Goal: Task Accomplishment & Management: Complete application form

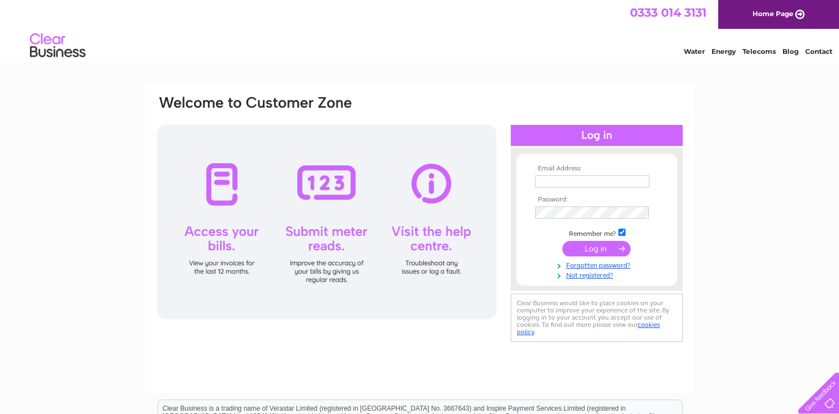
click at [431, 243] on div at bounding box center [326, 222] width 339 height 194
click at [426, 271] on div at bounding box center [326, 222] width 339 height 194
click at [441, 187] on div at bounding box center [326, 222] width 339 height 194
click at [439, 185] on div at bounding box center [326, 222] width 339 height 194
click at [819, 48] on link "Contact" at bounding box center [818, 51] width 27 height 8
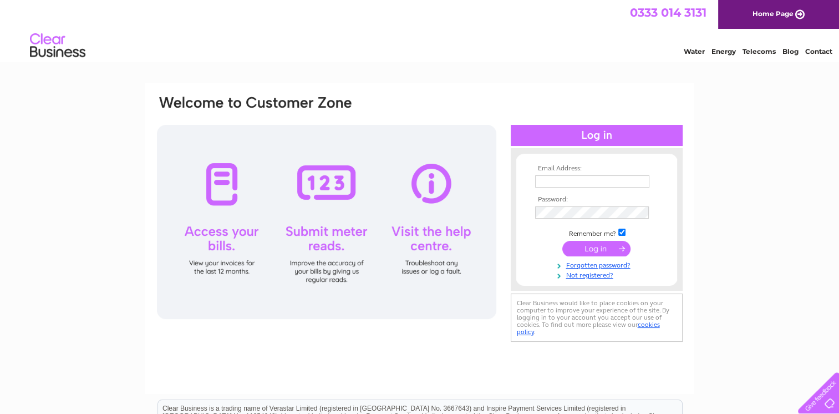
click at [567, 181] on input "text" at bounding box center [592, 181] width 114 height 12
type input "[EMAIL_ADDRESS][DOMAIN_NAME]"
click at [616, 252] on input "submit" at bounding box center [596, 249] width 68 height 16
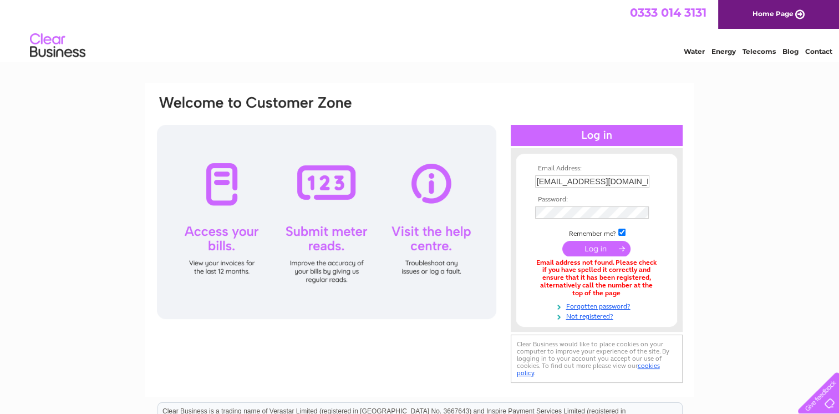
click at [598, 322] on div "Email Address: yasminkayani@courtlandsolicitors.co.uk Password:" at bounding box center [597, 240] width 172 height 184
click at [598, 322] on div at bounding box center [597, 326] width 172 height 11
click at [600, 317] on link "Not registered?" at bounding box center [598, 315] width 126 height 11
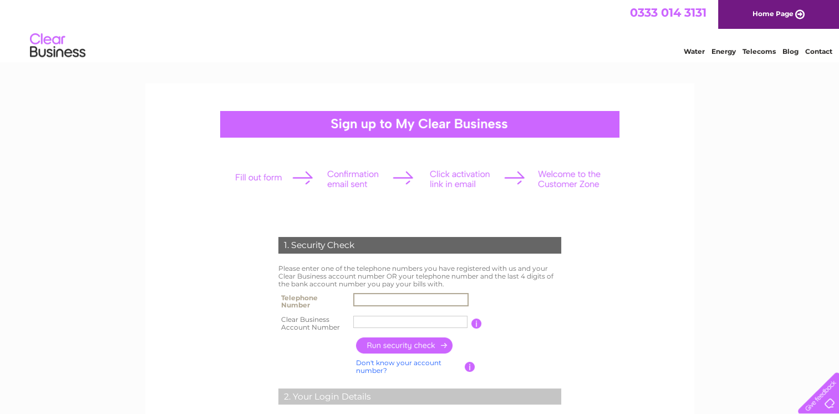
drag, startPoint x: 427, startPoint y: 302, endPoint x: 396, endPoint y: 299, distance: 30.6
click at [397, 298] on input "text" at bounding box center [410, 299] width 115 height 13
click at [368, 297] on input "text" at bounding box center [410, 299] width 115 height 13
type input "02089110515"
click at [426, 323] on input "Courtland" at bounding box center [410, 321] width 115 height 13
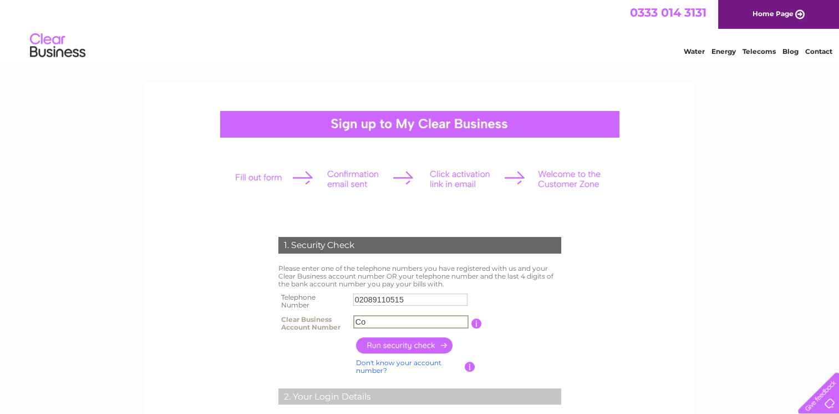
type input "C"
type input "cb987628"
click at [414, 343] on input "button" at bounding box center [405, 345] width 98 height 16
type input "**********"
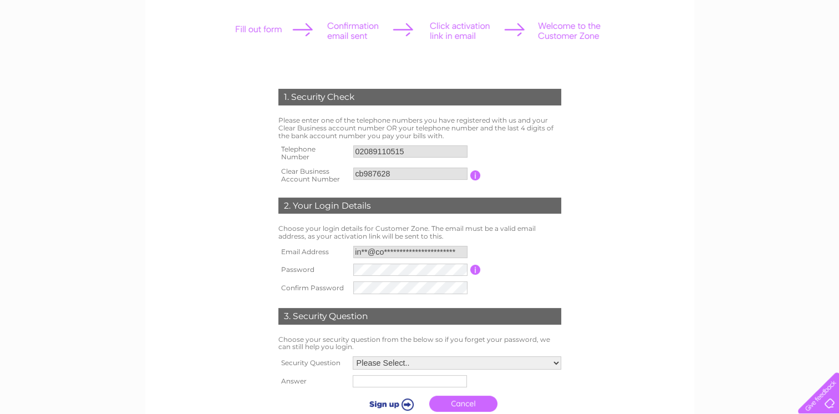
scroll to position [157, 0]
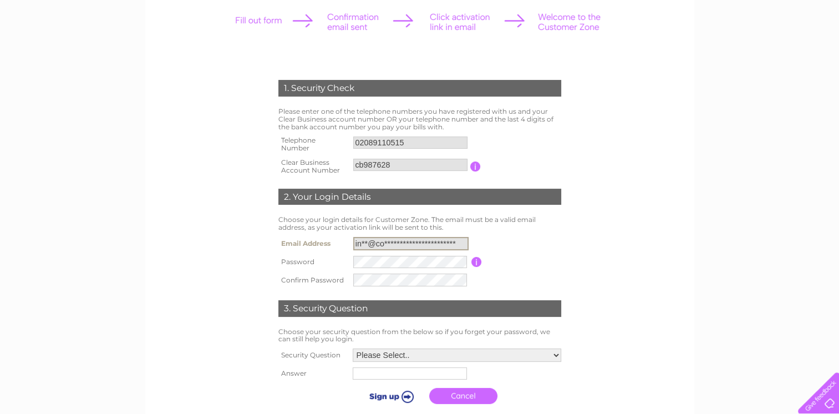
drag, startPoint x: 461, startPoint y: 245, endPoint x: 318, endPoint y: 243, distance: 142.6
click at [318, 243] on tr "**********" at bounding box center [420, 243] width 288 height 19
click at [463, 245] on input "**********" at bounding box center [410, 243] width 115 height 13
drag, startPoint x: 455, startPoint y: 245, endPoint x: 317, endPoint y: 251, distance: 138.2
click at [317, 251] on tr "**********" at bounding box center [420, 243] width 288 height 19
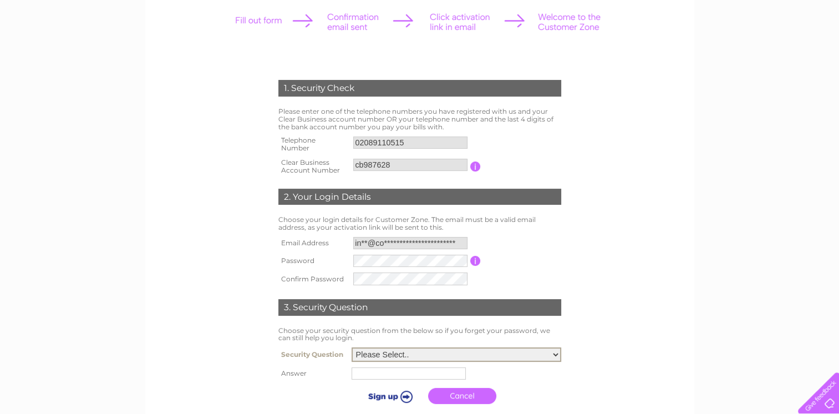
click at [557, 357] on select "Please Select.. In what town or city was your first job? In what town or city d…" at bounding box center [457, 354] width 210 height 14
select select "4"
click at [352, 347] on select "Please Select.. In what town or city was your first job? In what town or city d…" at bounding box center [457, 354] width 210 height 14
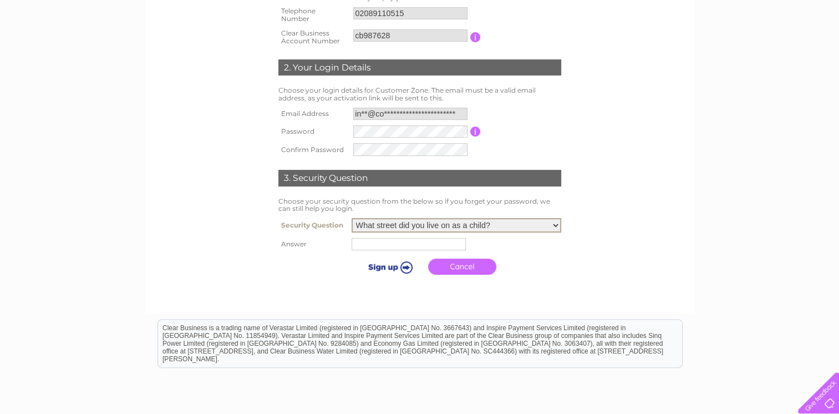
scroll to position [291, 0]
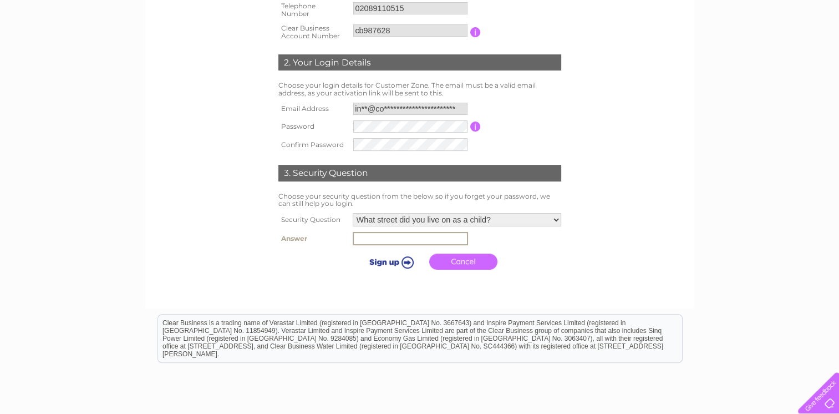
click at [448, 239] on input "text" at bounding box center [410, 238] width 115 height 13
type input "Ruskinavenue"
drag, startPoint x: 410, startPoint y: 297, endPoint x: 500, endPoint y: 282, distance: 91.1
click at [494, 287] on div at bounding box center [419, 286] width 337 height 22
click at [408, 260] on input "submit" at bounding box center [390, 261] width 68 height 16
